Goal: Manage account settings

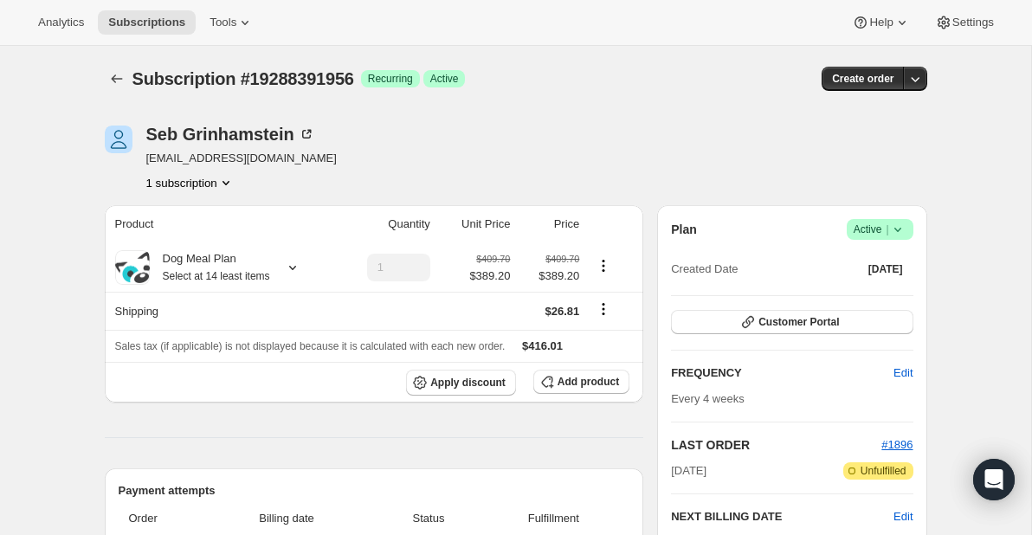
scroll to position [14, 0]
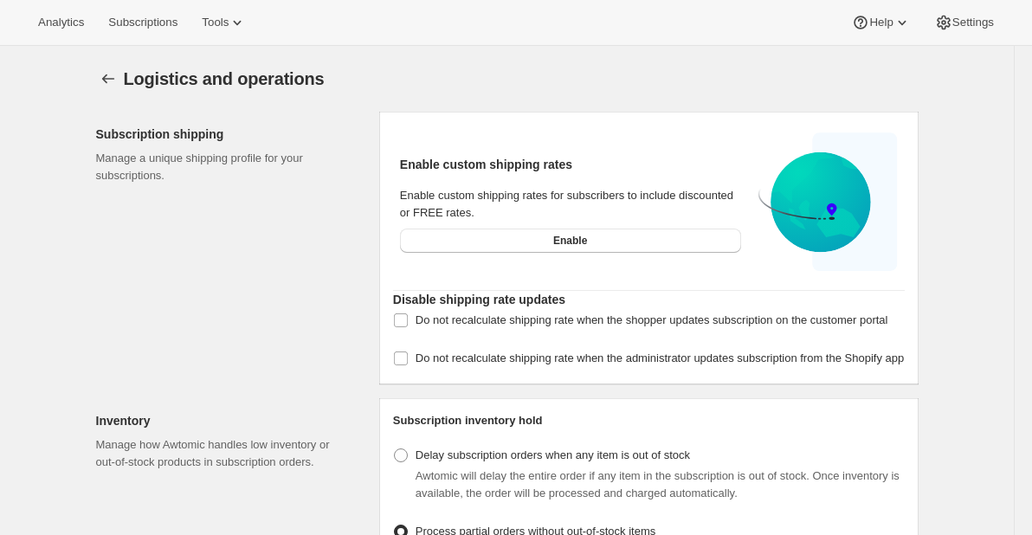
select select "DAY"
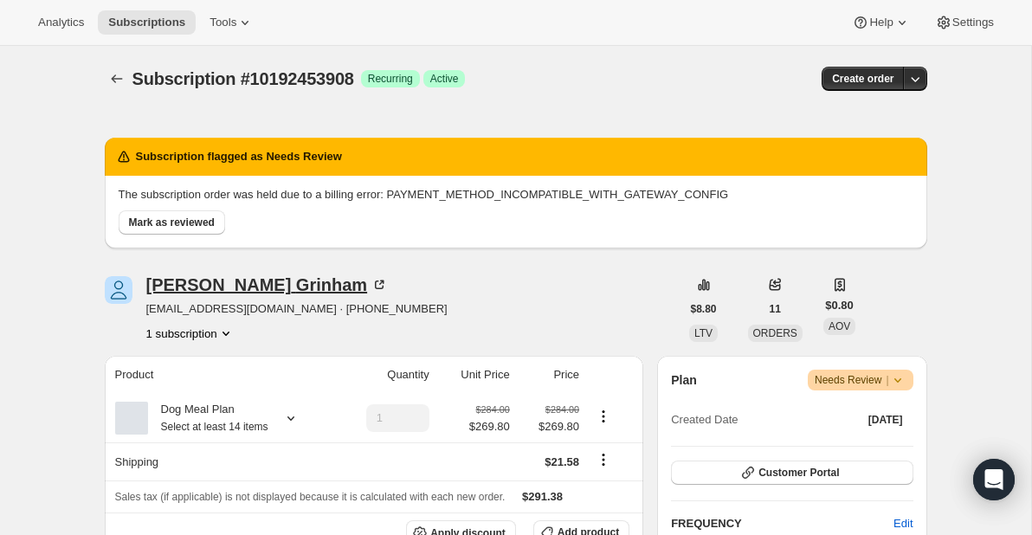
click at [242, 280] on div "Sebastian Grinham" at bounding box center [267, 284] width 242 height 17
